Goal: Information Seeking & Learning: Check status

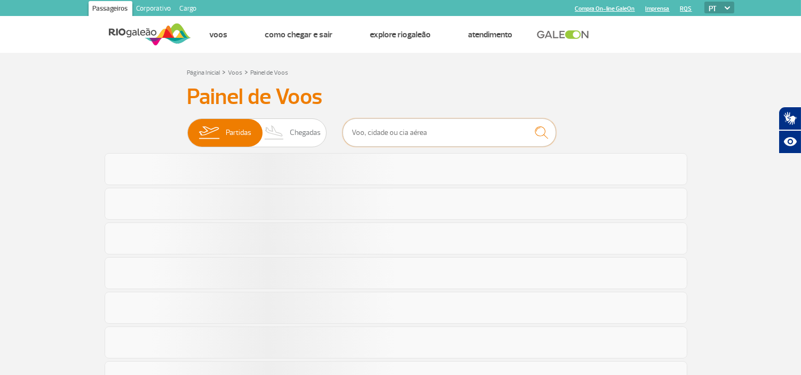
click at [414, 132] on input "text" at bounding box center [448, 132] width 213 height 28
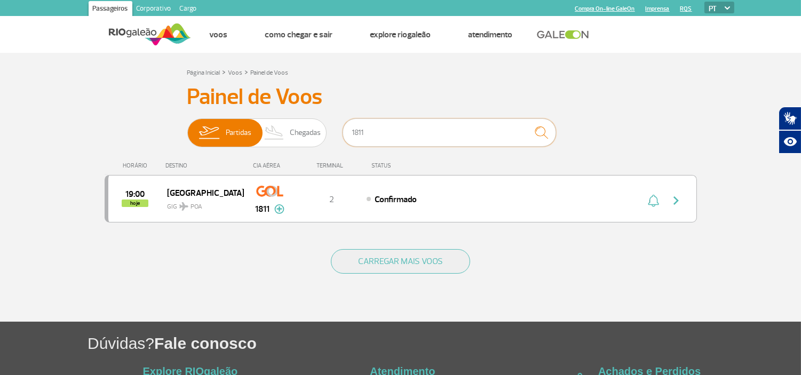
type input "1811"
click at [546, 147] on div "1811" at bounding box center [448, 134] width 213 height 32
click at [543, 139] on img "submit" at bounding box center [541, 133] width 23 height 22
click at [674, 197] on img "button" at bounding box center [675, 200] width 13 height 13
